Goal: Navigation & Orientation: Find specific page/section

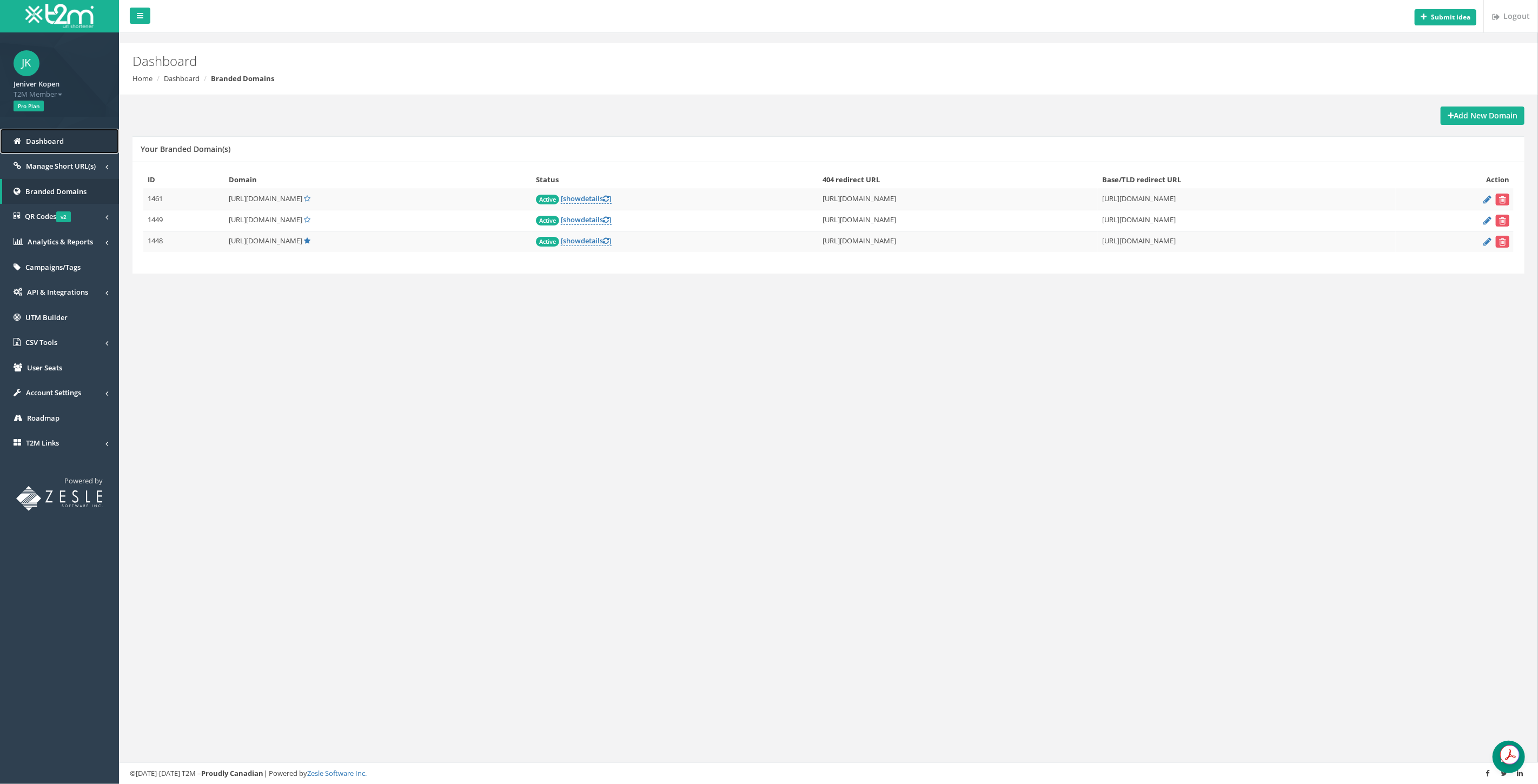
click at [59, 137] on span "Dashboard" at bounding box center [45, 141] width 38 height 10
click at [61, 244] on span "Analytics & Reports" at bounding box center [60, 241] width 66 height 10
click at [419, 415] on div "Submit idea Logout Dashboard Home Dashboard Branded Domains Add New Domain Your…" at bounding box center [828, 392] width 1419 height 784
click at [35, 130] on link "Dashboard" at bounding box center [59, 141] width 119 height 25
